Goal: Task Accomplishment & Management: Use online tool/utility

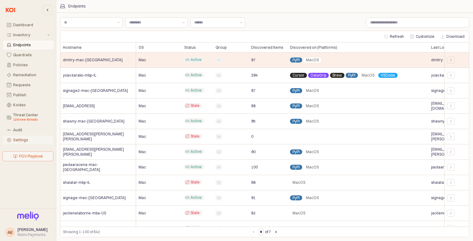
click at [21, 140] on div "Settings" at bounding box center [31, 140] width 37 height 4
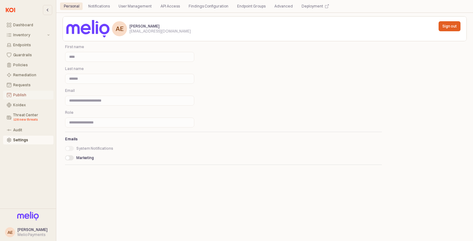
click at [31, 94] on div "Publish" at bounding box center [31, 95] width 37 height 4
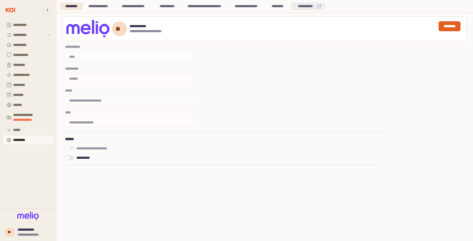
click at [299, 7] on div "**********" at bounding box center [305, 7] width 21 height 8
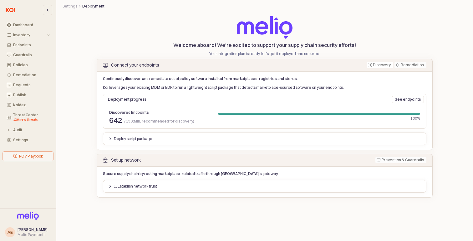
click at [223, 140] on div "Deploy script package" at bounding box center [264, 139] width 319 height 8
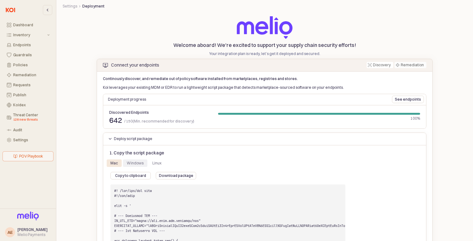
click at [140, 161] on div "Windows" at bounding box center [135, 164] width 17 height 8
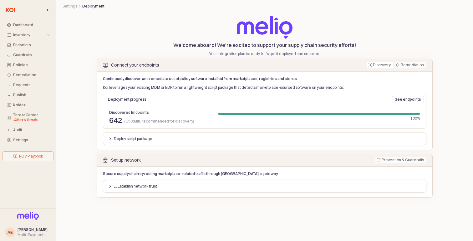
click at [116, 139] on p "Deploy script package" at bounding box center [133, 138] width 38 height 5
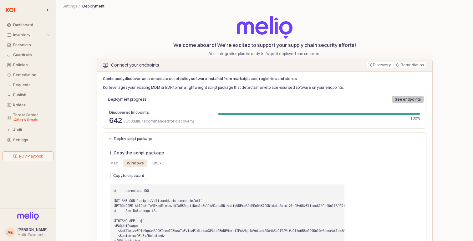
click at [407, 101] on p "See endpoints" at bounding box center [408, 99] width 26 height 5
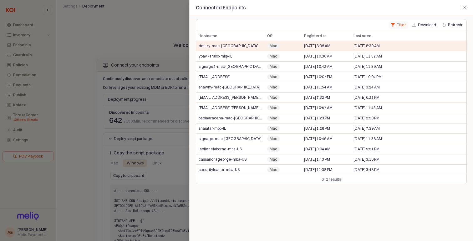
click at [403, 25] on button "Filter" at bounding box center [399, 25] width 20 height 8
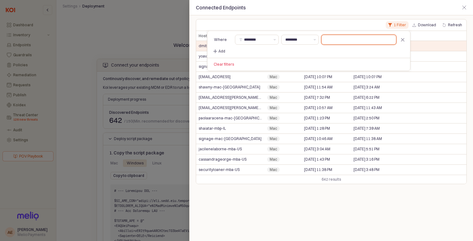
click at [348, 38] on input "text" at bounding box center [359, 39] width 74 height 9
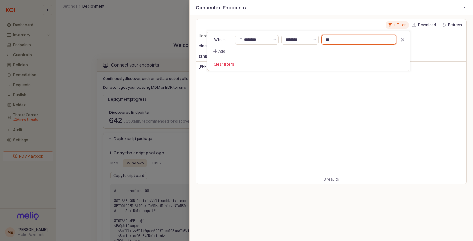
type input "***"
click at [379, 86] on div "Hostname Hostname OS OS Registerd at Registerd at Last seen Last seen dinamizra…" at bounding box center [331, 103] width 270 height 144
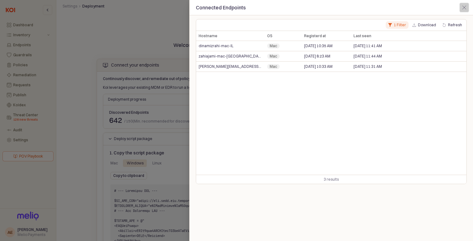
click at [464, 8] on line "Close" at bounding box center [464, 7] width 3 height 3
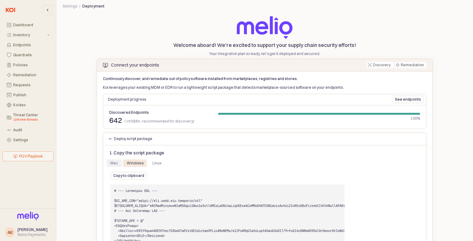
click at [110, 165] on div "Mac" at bounding box center [114, 164] width 8 height 8
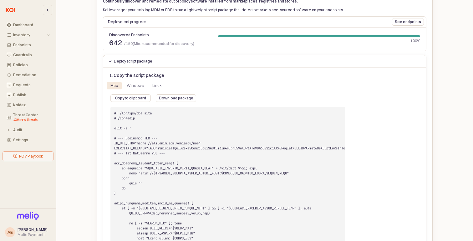
scroll to position [93, 0]
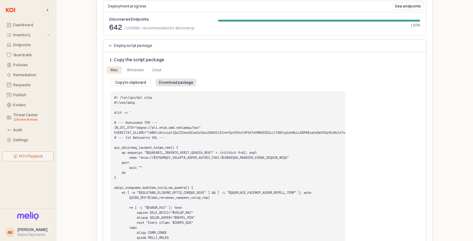
click at [176, 82] on p "Download package" at bounding box center [176, 82] width 34 height 5
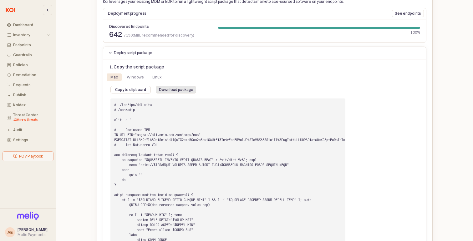
scroll to position [83, 0]
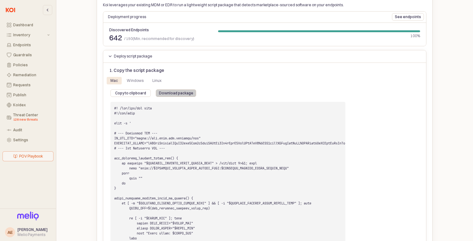
click at [178, 95] on p "Download package" at bounding box center [176, 93] width 34 height 5
